Goal: Task Accomplishment & Management: Use online tool/utility

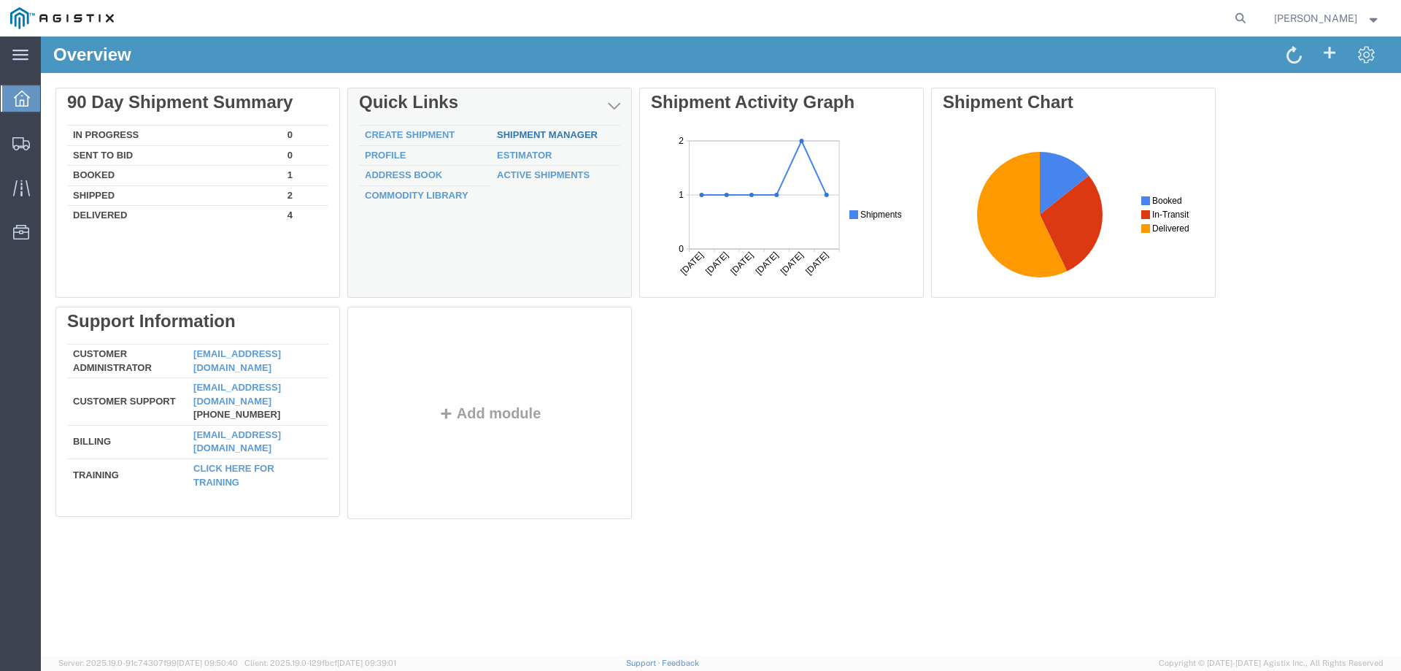
click at [521, 138] on link "Shipment Manager" at bounding box center [547, 134] width 101 height 11
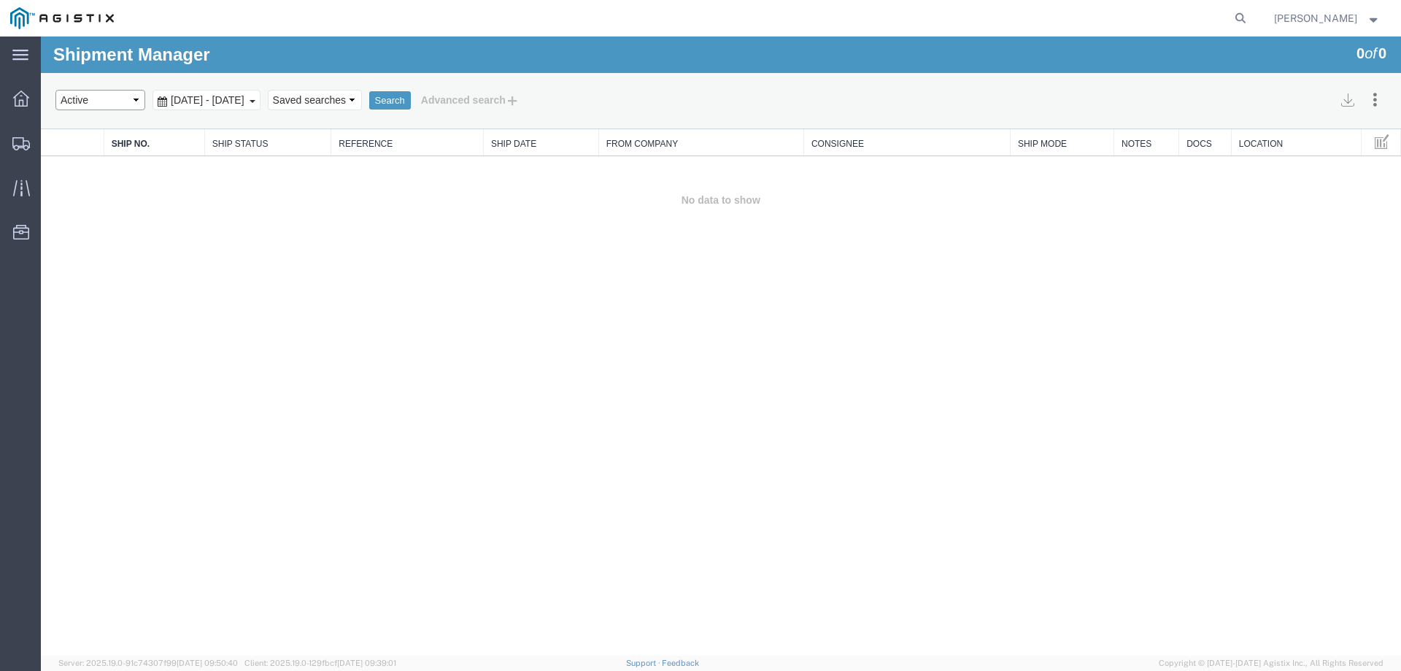
click at [139, 100] on select "Select status Active All Shipments Approved Booked Canceled Delivered Denied Ne…" at bounding box center [100, 100] width 90 height 20
select select "ALL"
click at [55, 90] on select "Select status Active All Shipments Approved Booked Canceled Delivered Denied Ne…" at bounding box center [100, 100] width 90 height 20
click at [411, 101] on button "Search" at bounding box center [390, 100] width 42 height 19
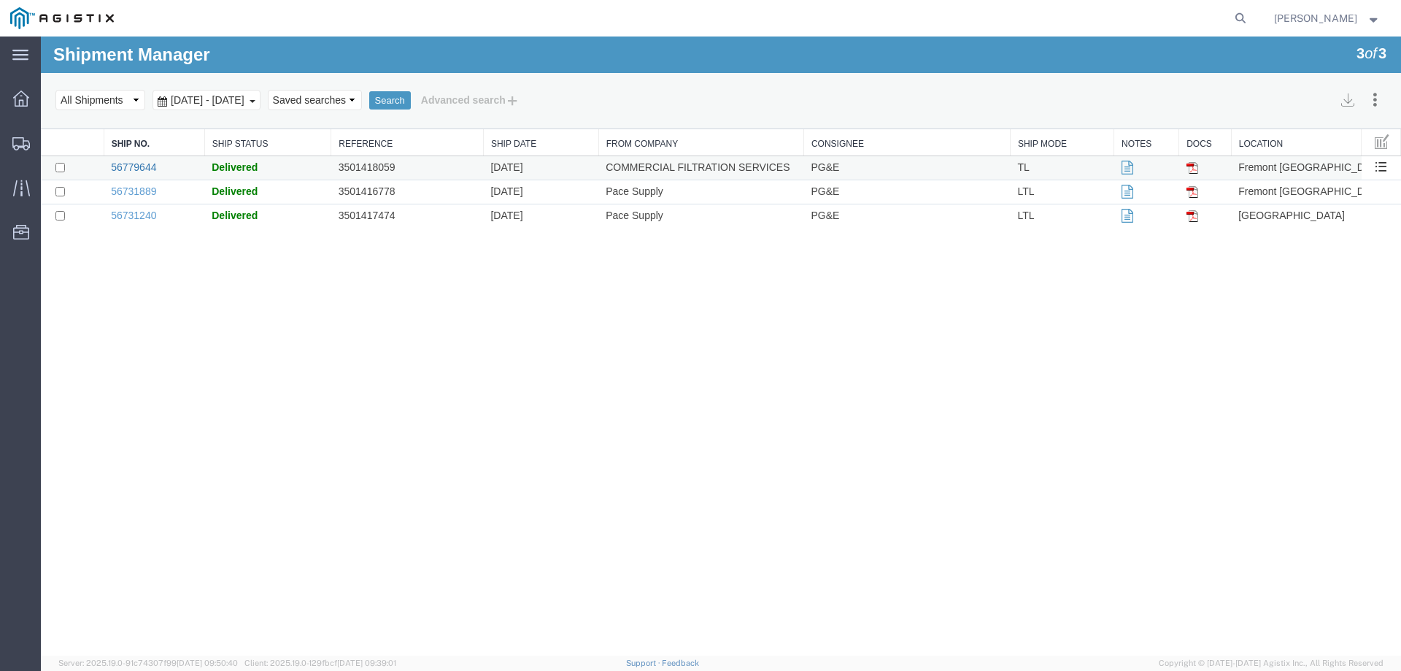
click at [124, 166] on link "56779644" at bounding box center [133, 167] width 45 height 12
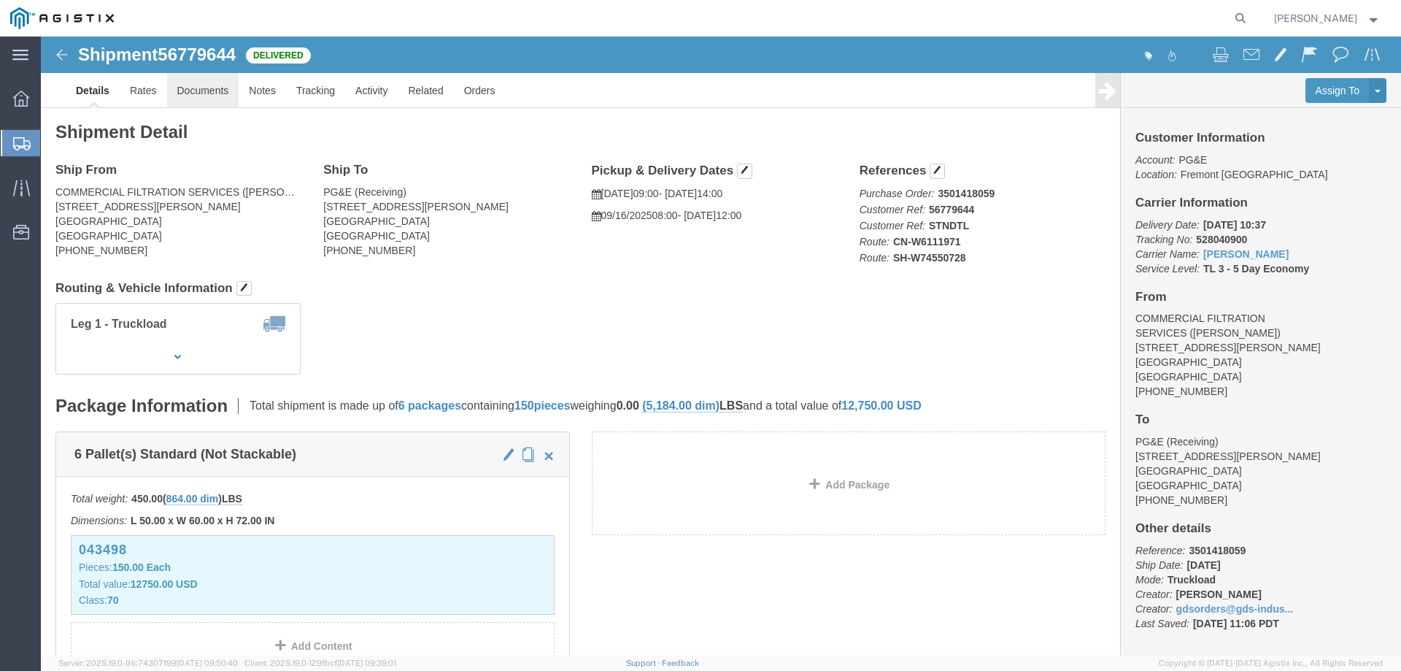
click link "Documents"
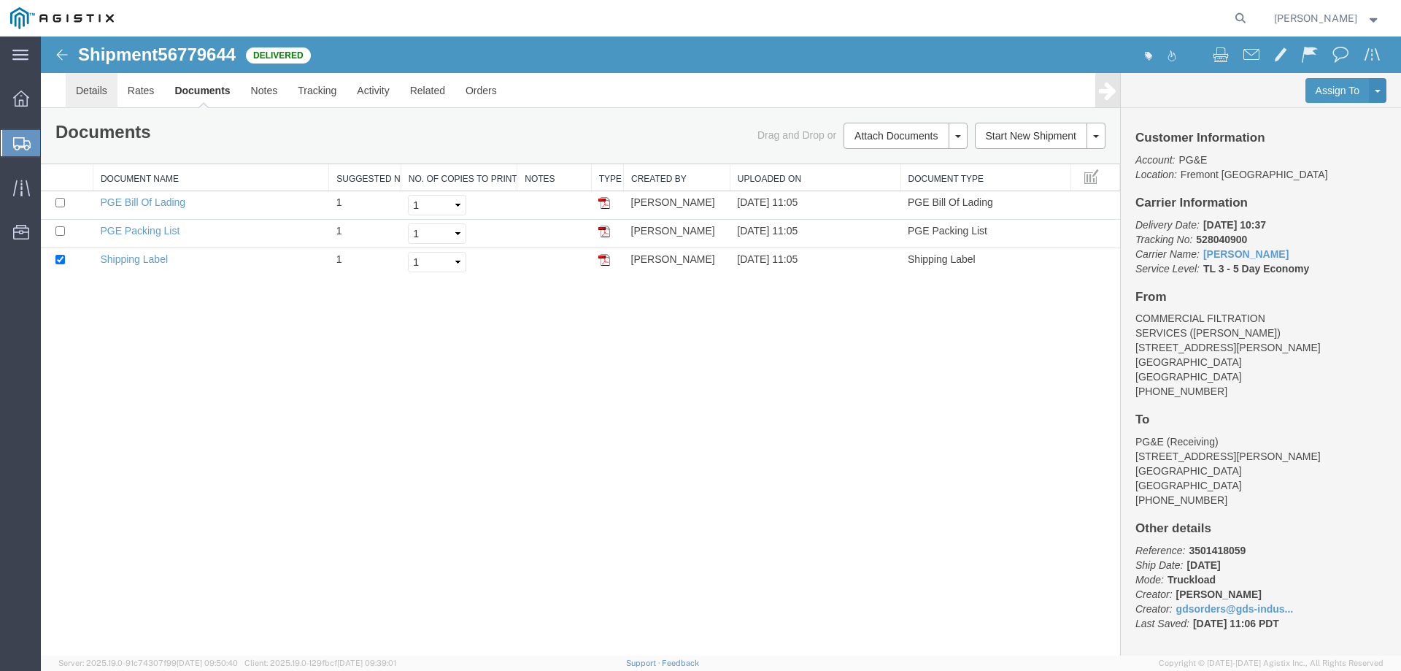
click at [97, 91] on link "Details" at bounding box center [92, 90] width 52 height 35
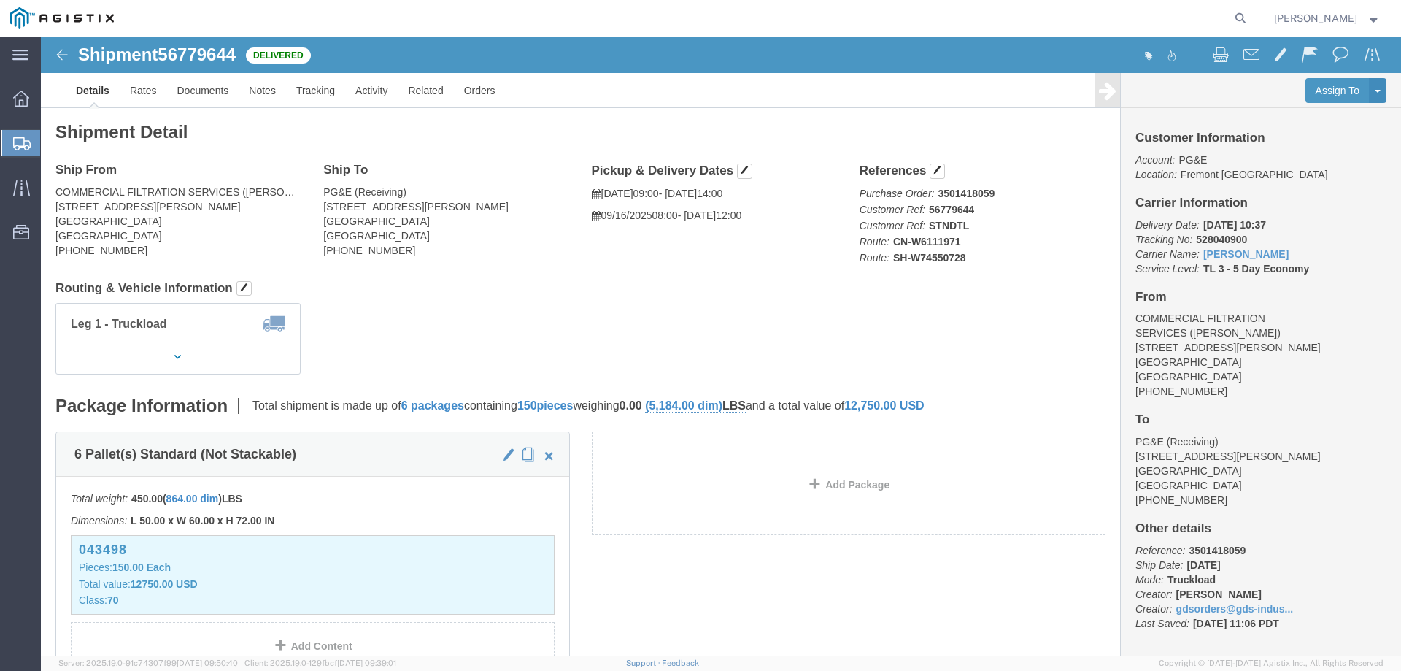
click img
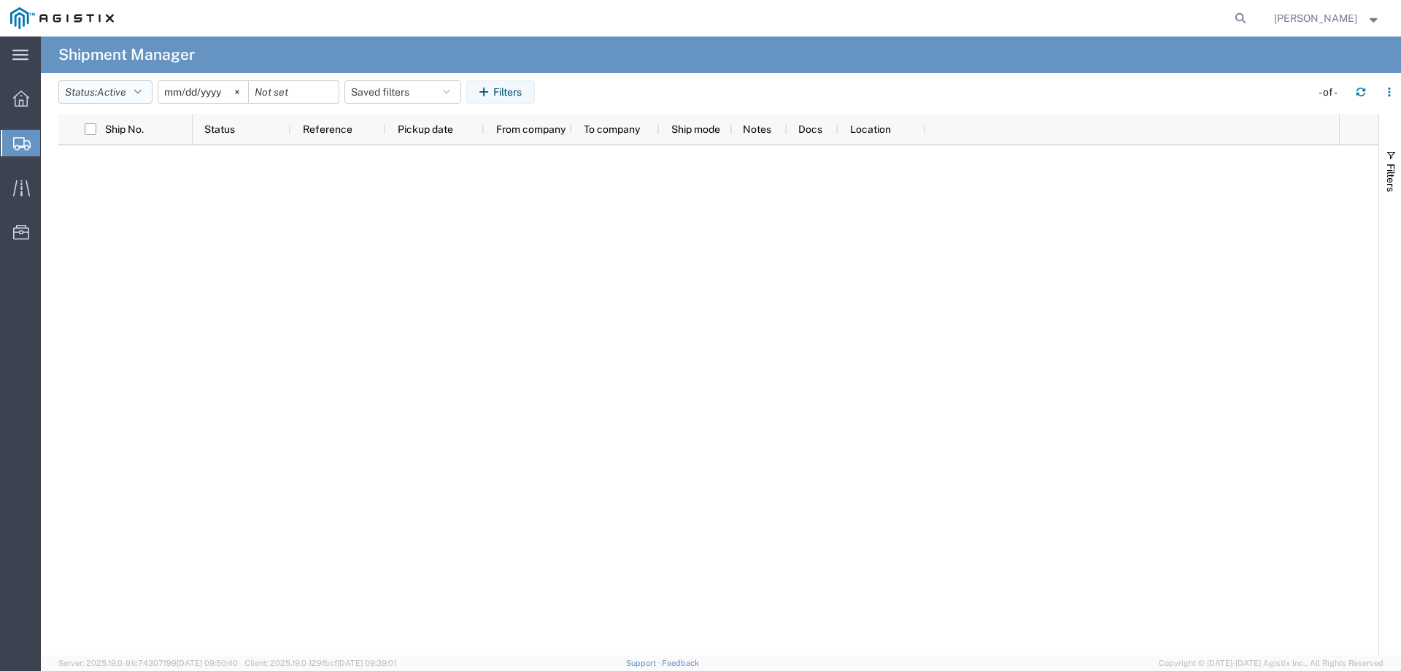
click at [142, 93] on icon "button" at bounding box center [137, 92] width 7 height 10
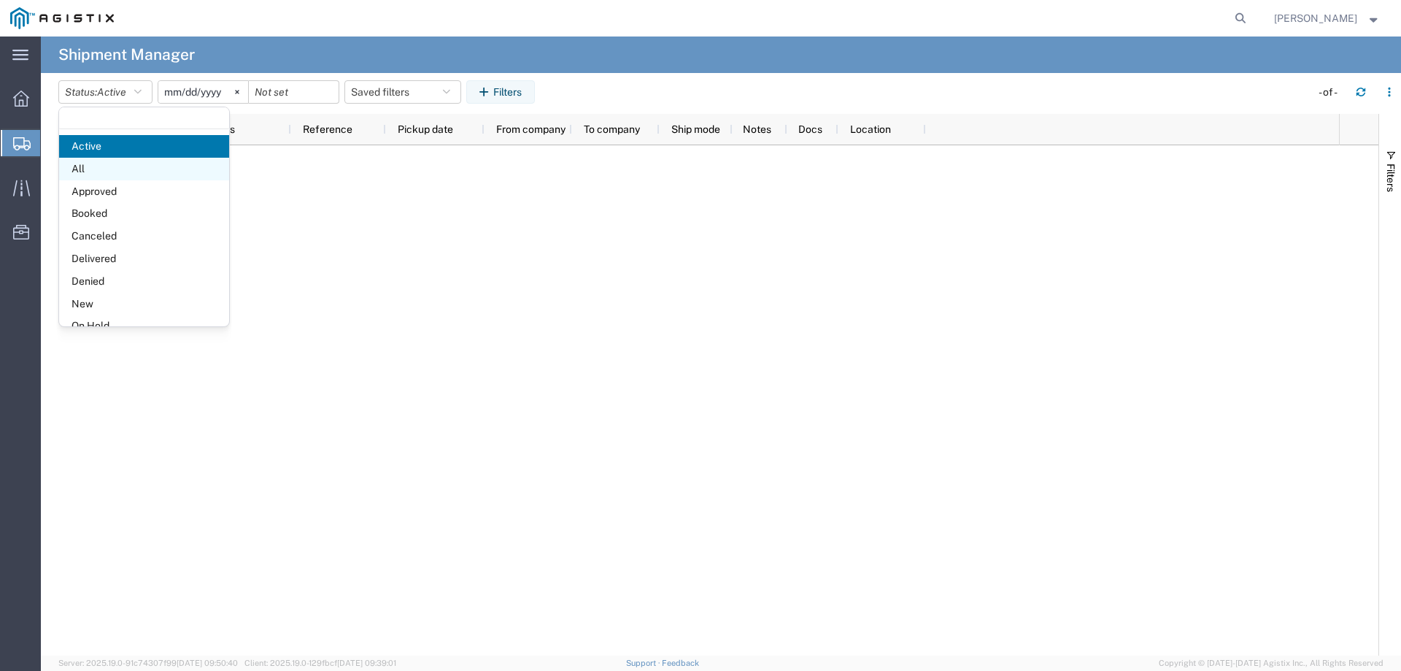
click at [102, 175] on span "All" at bounding box center [144, 169] width 170 height 23
